Goal: Information Seeking & Learning: Understand process/instructions

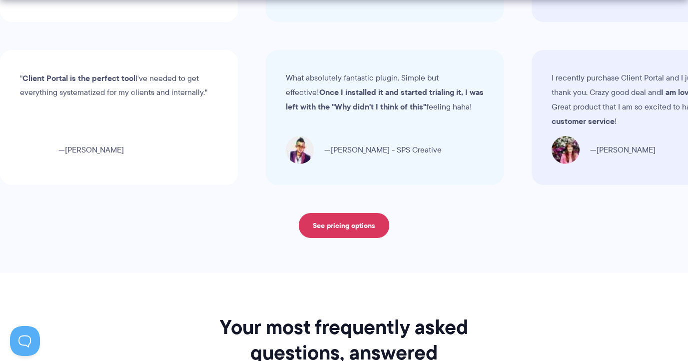
scroll to position [4226, 0]
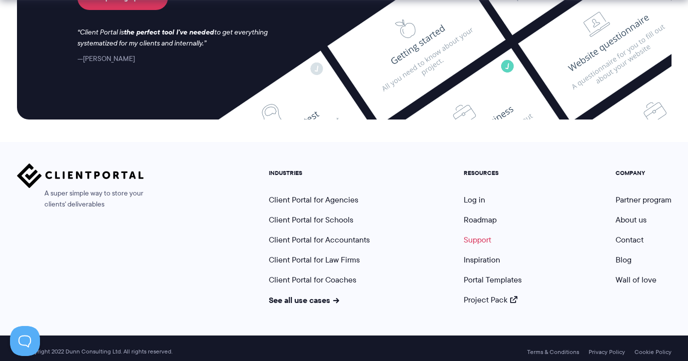
click at [471, 234] on link "Support" at bounding box center [477, 239] width 27 height 11
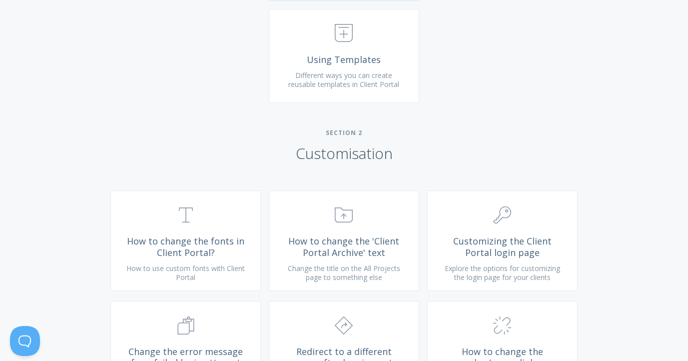
scroll to position [636, 0]
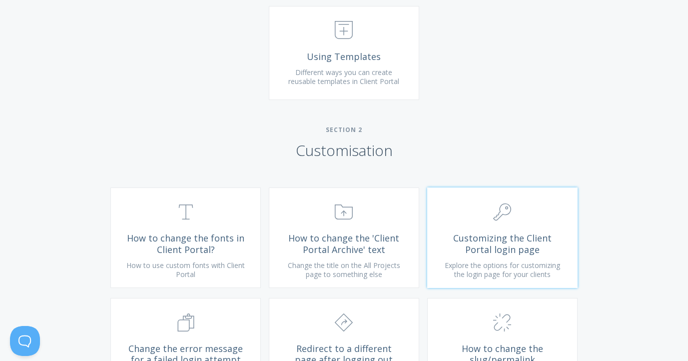
click at [485, 244] on span "Customizing the Client Portal login page" at bounding box center [502, 243] width 119 height 22
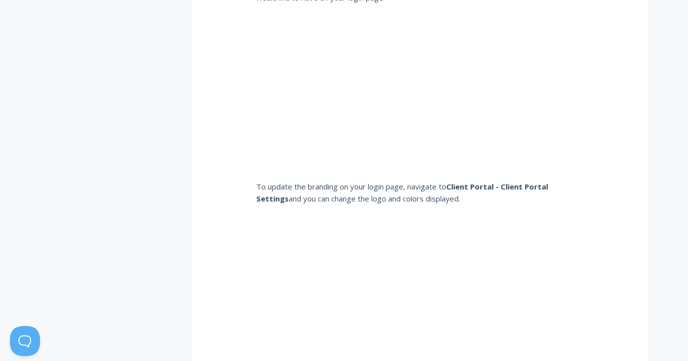
scroll to position [849, 0]
